Goal: Find specific page/section

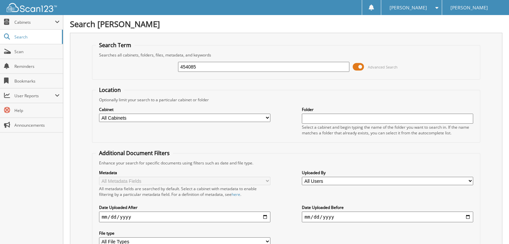
type input "454085"
click at [133, 114] on select "All Cabinets CAR DEALS PARTS SERVICE RO Needs Filing" at bounding box center [184, 118] width 171 height 8
click at [99, 114] on select "All Cabinets CAR DEALS PARTS SERVICE RO Needs Filing" at bounding box center [184, 118] width 171 height 8
click at [134, 117] on select "All Cabinets CAR DEALS PARTS SERVICE RO Needs Filing" at bounding box center [184, 118] width 171 height 8
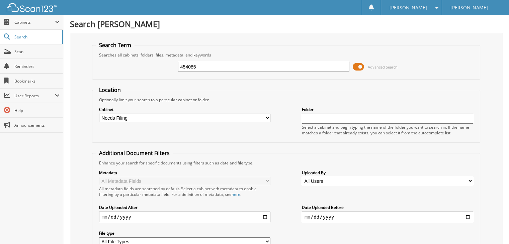
select select "20660"
click at [99, 114] on select "All Cabinets CAR DEALS PARTS SERVICE RO Needs Filing" at bounding box center [184, 118] width 171 height 8
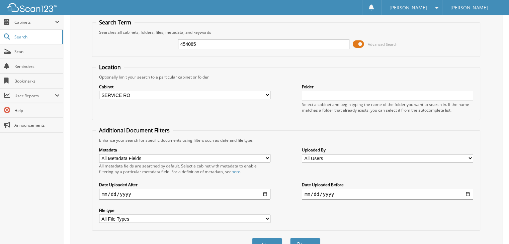
scroll to position [33, 0]
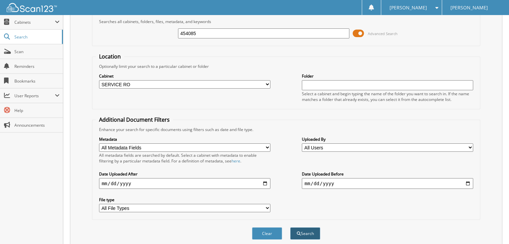
click at [301, 228] on button "Search" at bounding box center [305, 234] width 30 height 12
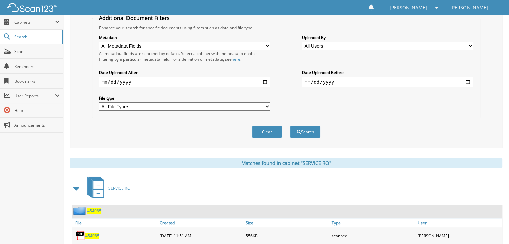
scroll to position [149, 0]
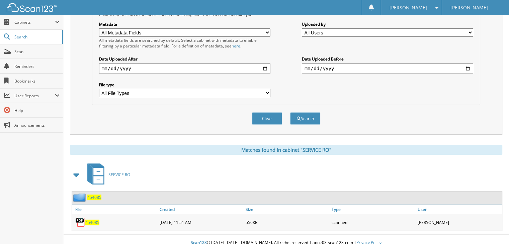
click at [95, 220] on span "454085" at bounding box center [92, 223] width 14 height 6
